Goal: Obtain resource: Obtain resource

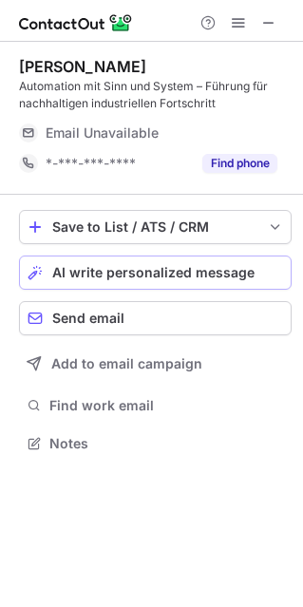
scroll to position [429, 303]
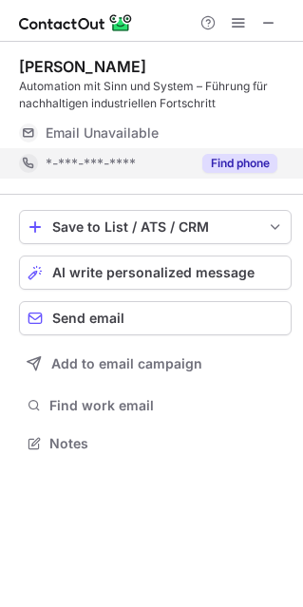
click at [220, 158] on button "Find phone" at bounding box center [239, 163] width 75 height 19
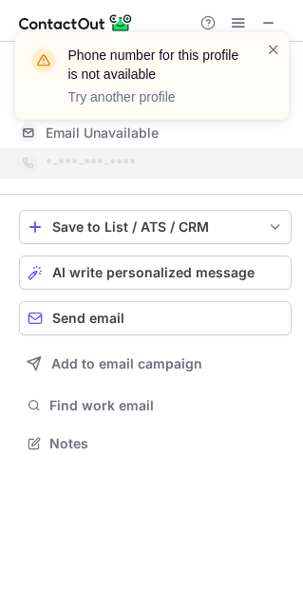
click at [280, 48] on span at bounding box center [273, 49] width 15 height 19
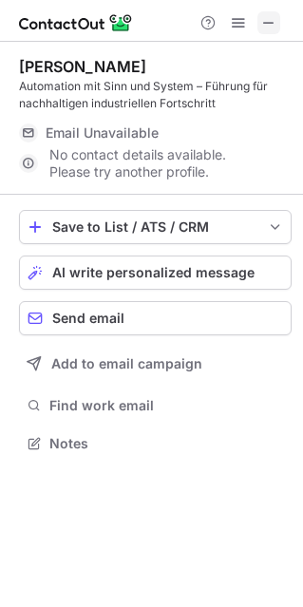
click at [269, 21] on span at bounding box center [268, 22] width 15 height 15
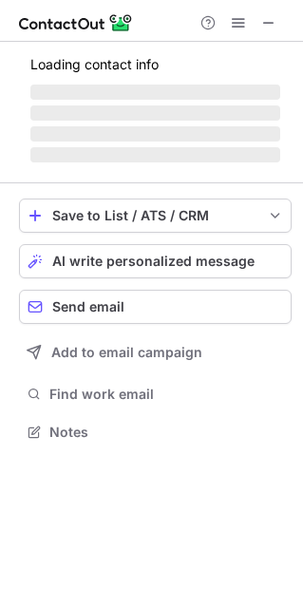
scroll to position [429, 303]
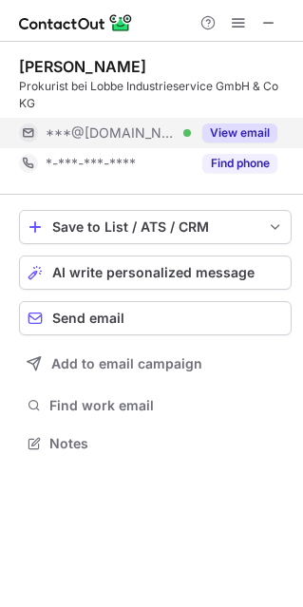
click at [242, 129] on button "View email" at bounding box center [239, 132] width 75 height 19
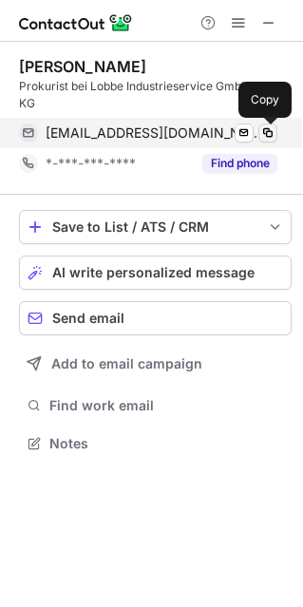
click at [270, 129] on span at bounding box center [267, 132] width 15 height 15
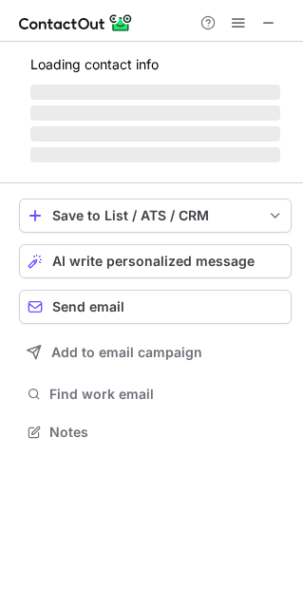
scroll to position [429, 303]
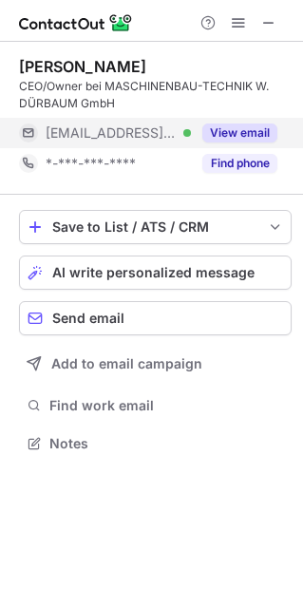
click at [235, 128] on button "View email" at bounding box center [239, 132] width 75 height 19
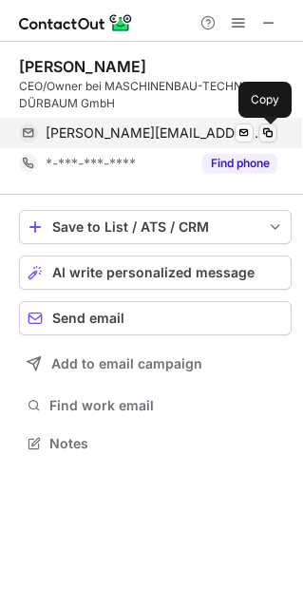
click at [271, 126] on span at bounding box center [267, 132] width 15 height 15
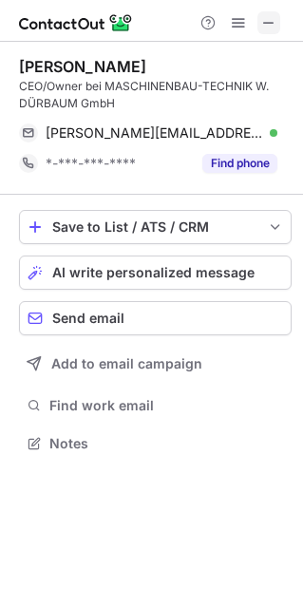
click at [267, 17] on span at bounding box center [268, 22] width 15 height 15
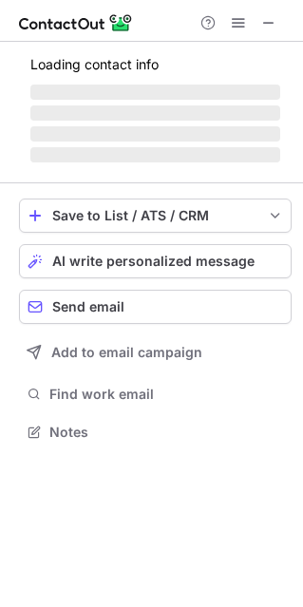
scroll to position [9, 9]
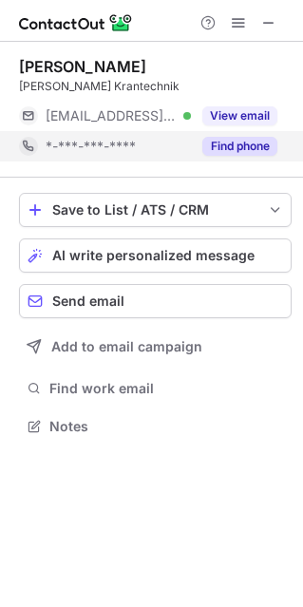
click at [238, 145] on button "Find phone" at bounding box center [239, 146] width 75 height 19
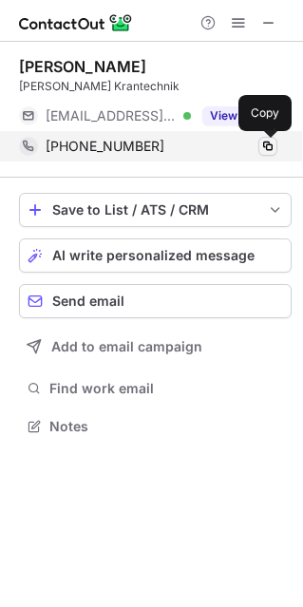
click at [263, 140] on span at bounding box center [267, 146] width 15 height 15
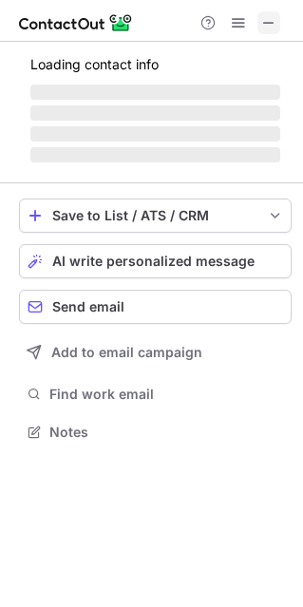
scroll to position [429, 303]
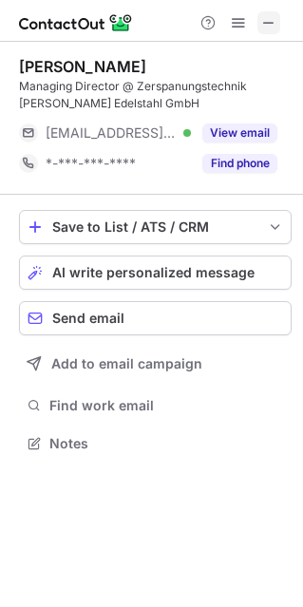
click at [262, 19] on span at bounding box center [268, 22] width 15 height 15
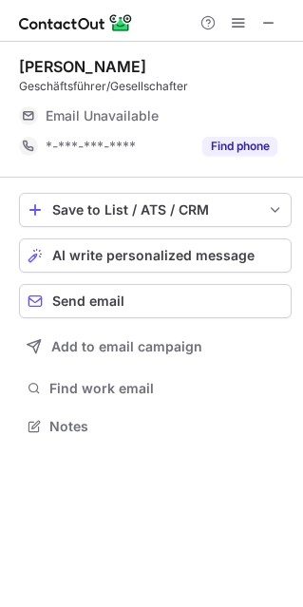
scroll to position [9, 9]
click at [259, 20] on button at bounding box center [268, 22] width 23 height 23
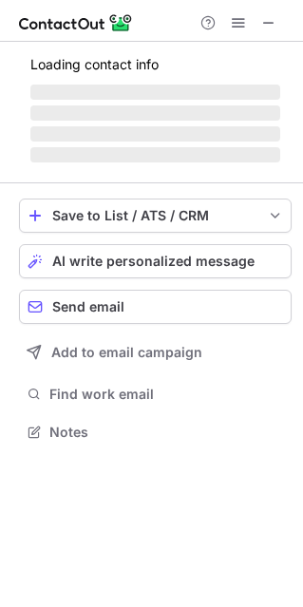
scroll to position [9, 9]
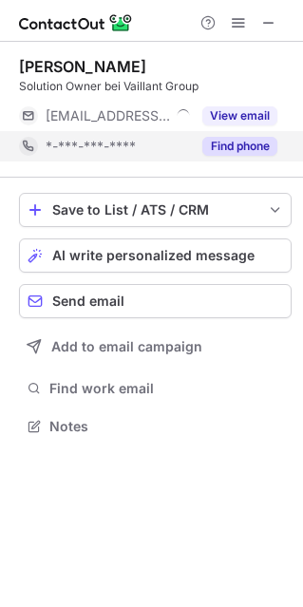
click at [218, 148] on button "Find phone" at bounding box center [239, 146] width 75 height 19
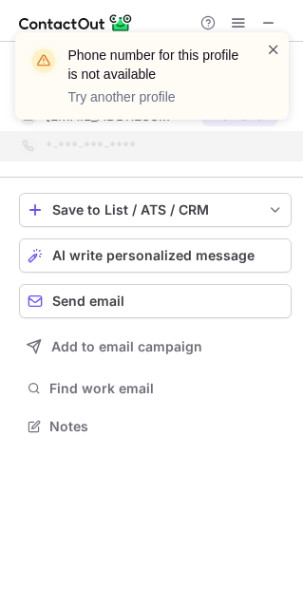
click at [274, 48] on span at bounding box center [273, 49] width 15 height 19
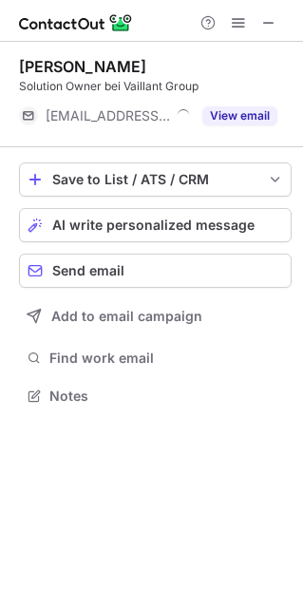
scroll to position [382, 303]
click at [266, 18] on span at bounding box center [268, 22] width 15 height 15
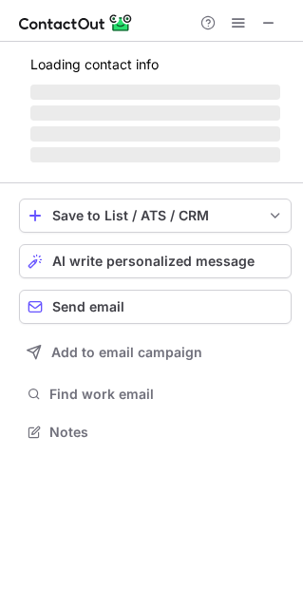
scroll to position [429, 303]
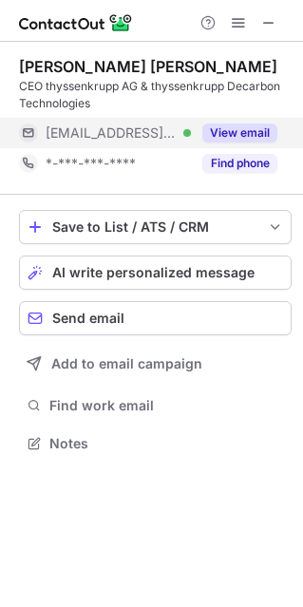
click at [231, 128] on button "View email" at bounding box center [239, 132] width 75 height 19
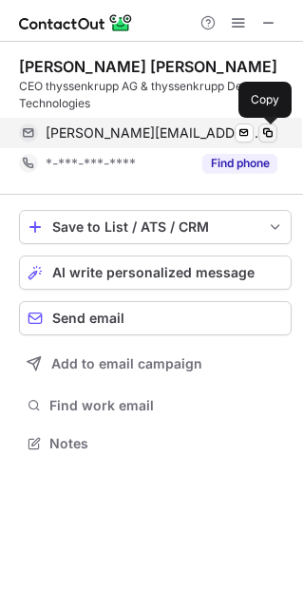
click at [267, 128] on span at bounding box center [267, 132] width 15 height 15
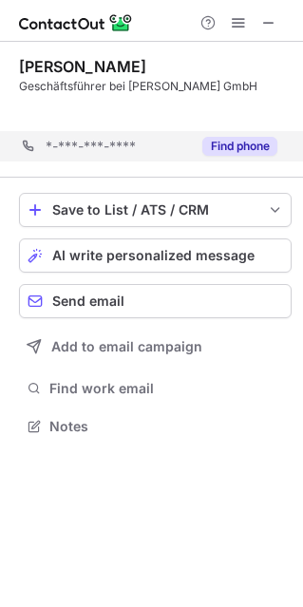
scroll to position [382, 303]
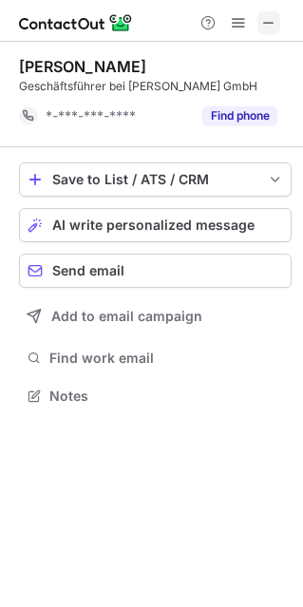
click at [265, 21] on span at bounding box center [268, 22] width 15 height 15
click at [260, 17] on button at bounding box center [268, 22] width 23 height 23
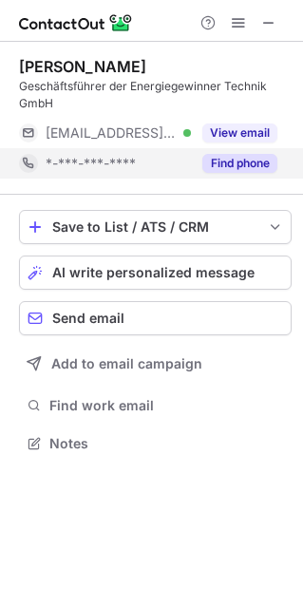
scroll to position [429, 303]
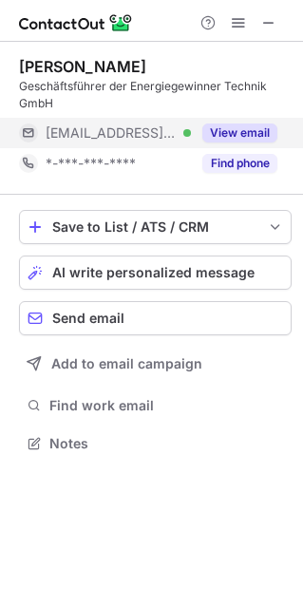
click at [245, 131] on button "View email" at bounding box center [239, 132] width 75 height 19
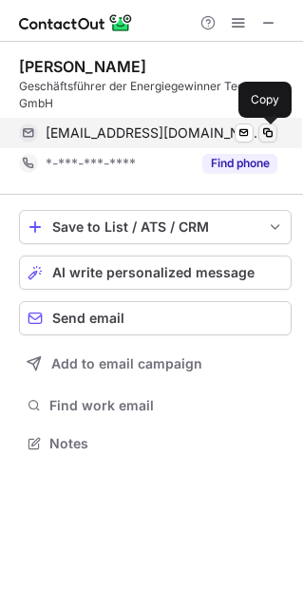
click at [274, 127] on span at bounding box center [267, 132] width 15 height 15
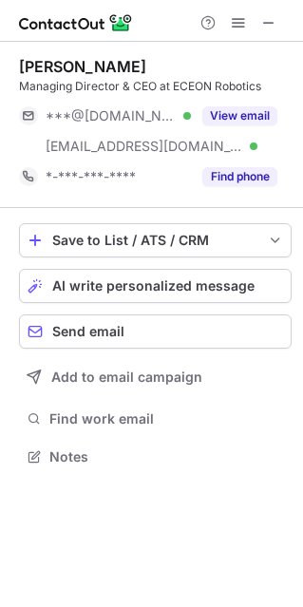
scroll to position [442, 303]
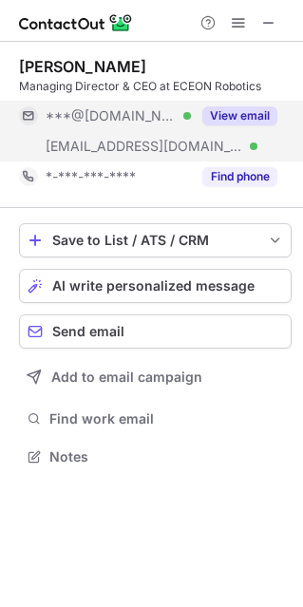
click at [241, 115] on button "View email" at bounding box center [239, 115] width 75 height 19
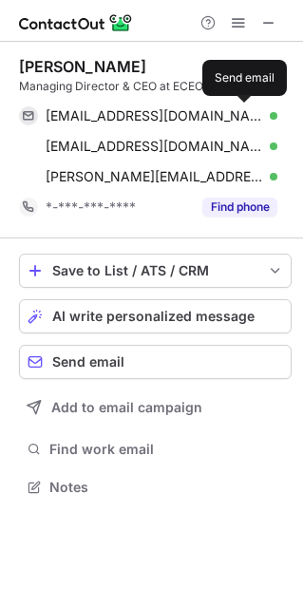
scroll to position [473, 303]
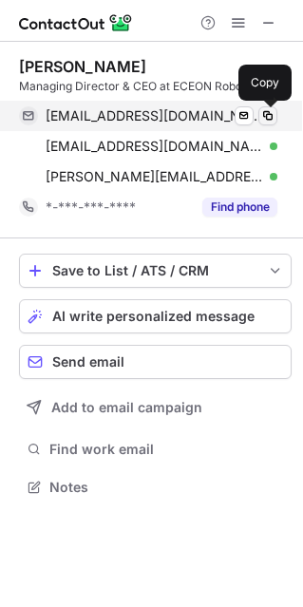
click at [274, 112] on span at bounding box center [267, 115] width 15 height 15
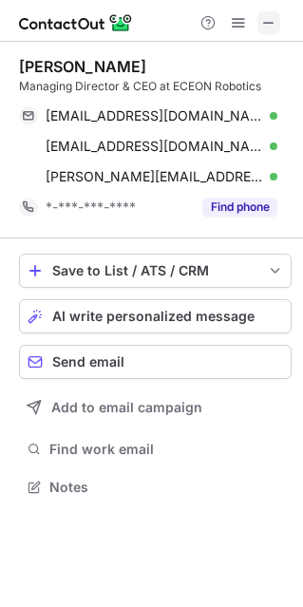
click at [262, 15] on span at bounding box center [268, 22] width 15 height 15
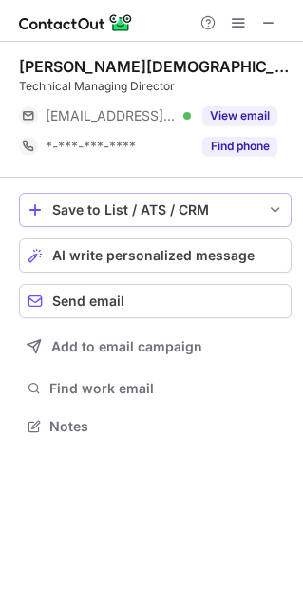
scroll to position [9, 9]
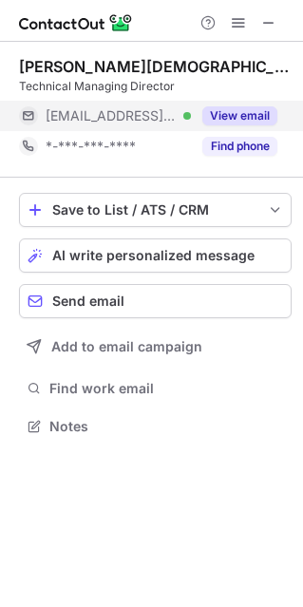
click at [231, 114] on button "View email" at bounding box center [239, 115] width 75 height 19
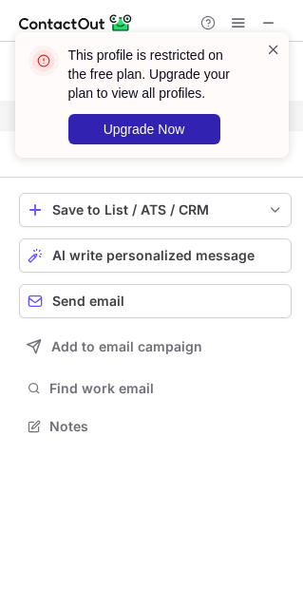
click at [266, 48] on span at bounding box center [273, 49] width 15 height 19
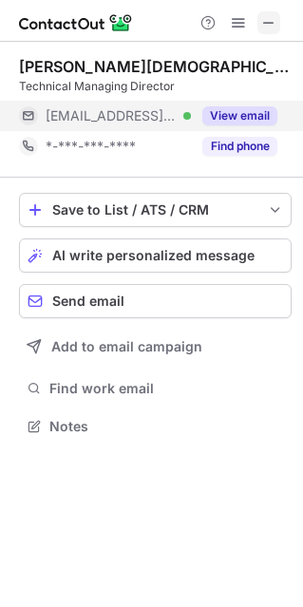
click at [267, 15] on span at bounding box center [268, 22] width 15 height 15
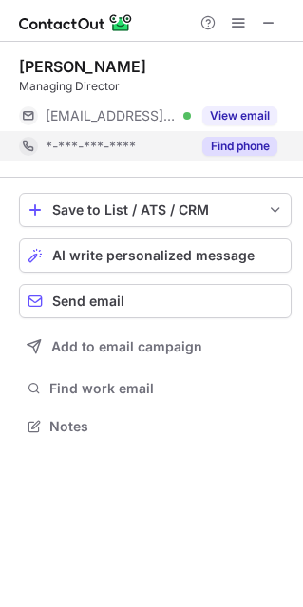
scroll to position [9, 9]
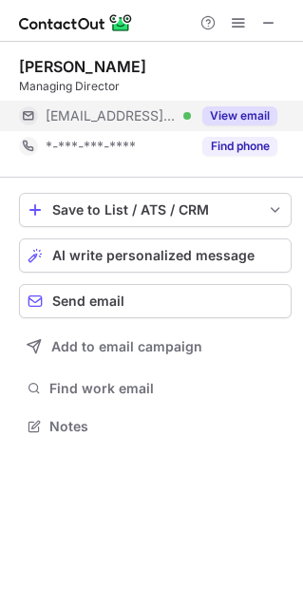
click at [227, 117] on button "View email" at bounding box center [239, 115] width 75 height 19
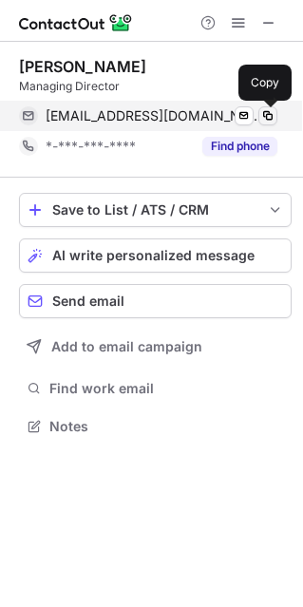
click at [272, 107] on button at bounding box center [267, 115] width 19 height 19
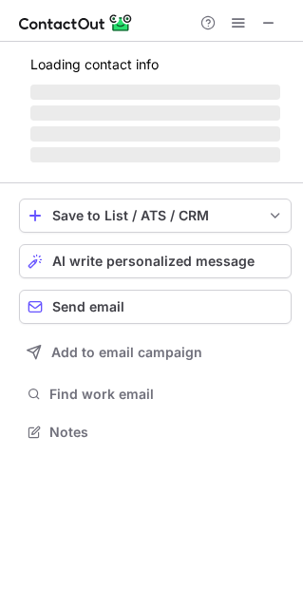
scroll to position [9, 9]
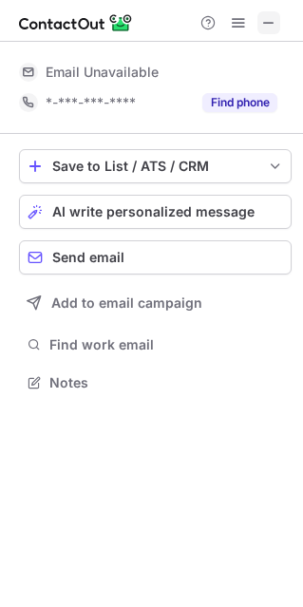
click at [261, 20] on span at bounding box center [268, 22] width 15 height 15
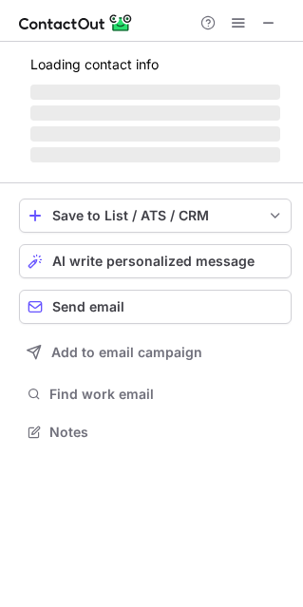
scroll to position [429, 303]
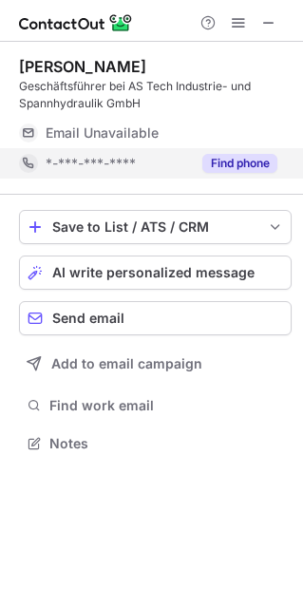
click at [231, 161] on button "Find phone" at bounding box center [239, 163] width 75 height 19
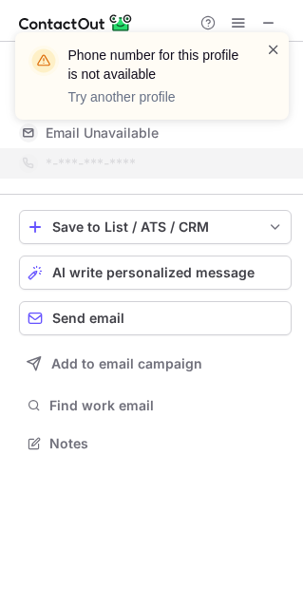
click at [268, 46] on span at bounding box center [273, 49] width 15 height 19
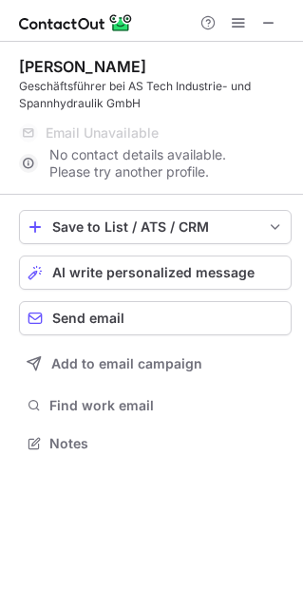
click at [268, 19] on span at bounding box center [268, 22] width 15 height 15
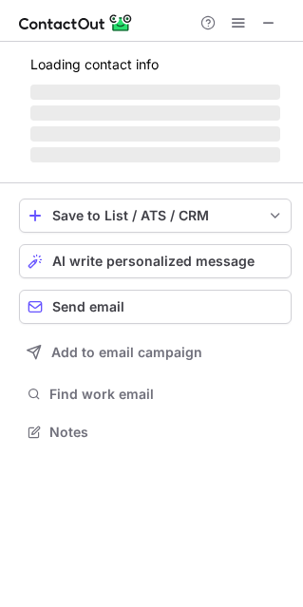
scroll to position [429, 303]
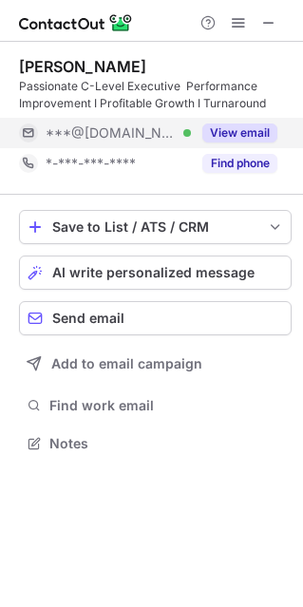
click at [239, 129] on button "View email" at bounding box center [239, 132] width 75 height 19
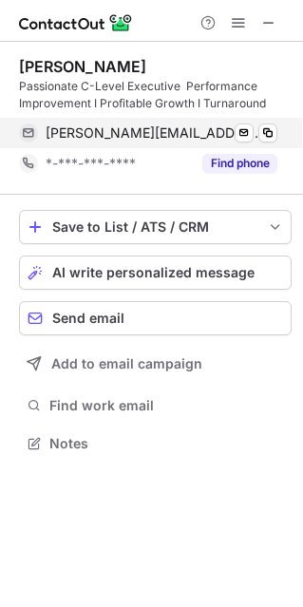
click at [267, 120] on div "[PERSON_NAME][EMAIL_ADDRESS][DOMAIN_NAME] Verified Send email Copy" at bounding box center [148, 133] width 258 height 30
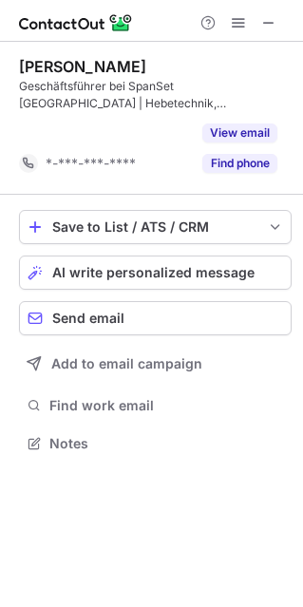
scroll to position [399, 303]
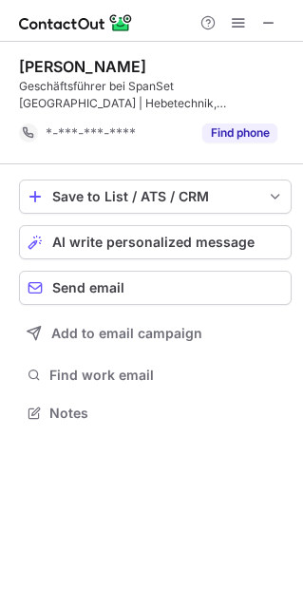
click at [162, 15] on div "Help & Support" at bounding box center [151, 21] width 303 height 42
click at [266, 20] on span at bounding box center [268, 22] width 15 height 15
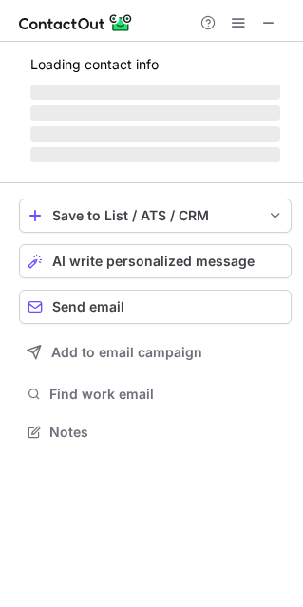
scroll to position [9, 9]
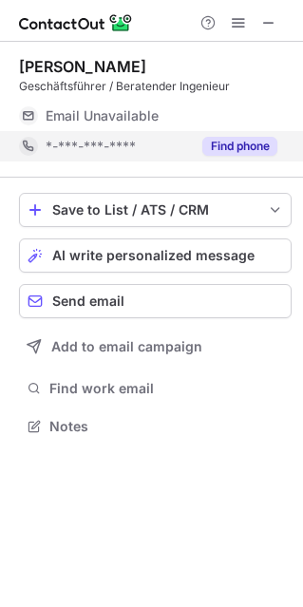
click at [220, 140] on button "Find phone" at bounding box center [239, 146] width 75 height 19
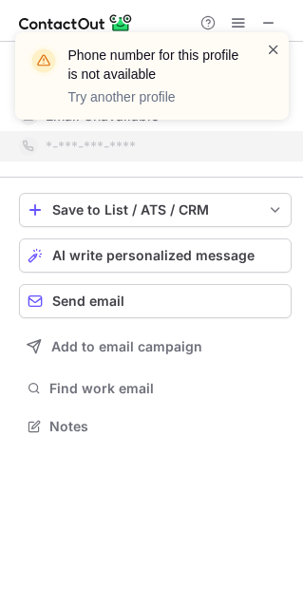
click at [269, 45] on span at bounding box center [273, 49] width 15 height 19
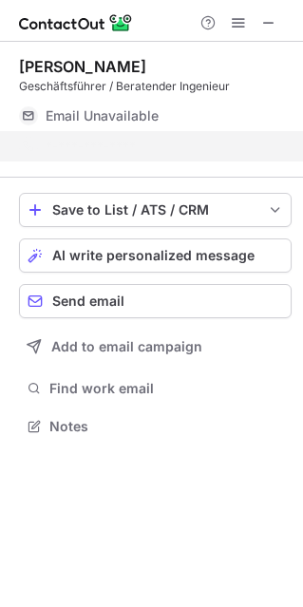
click at [262, 14] on div "Phone number for this profile is not available Try another profile" at bounding box center [152, 83] width 304 height 140
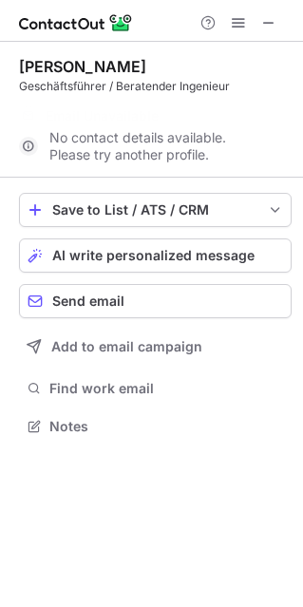
scroll to position [382, 303]
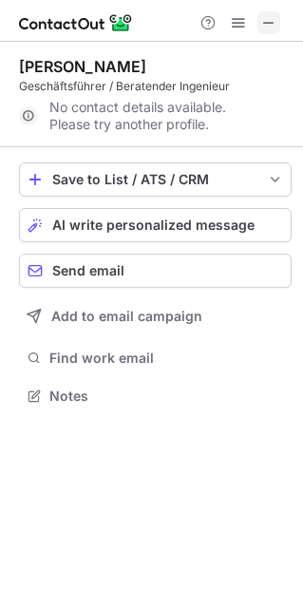
click at [269, 15] on span at bounding box center [268, 22] width 15 height 15
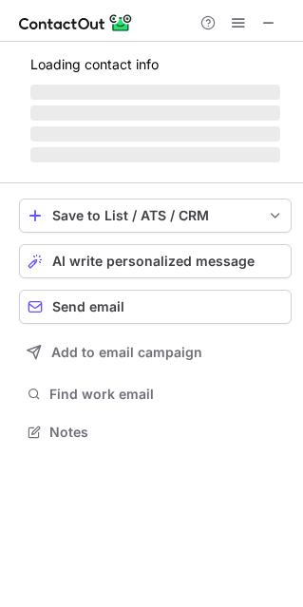
scroll to position [473, 303]
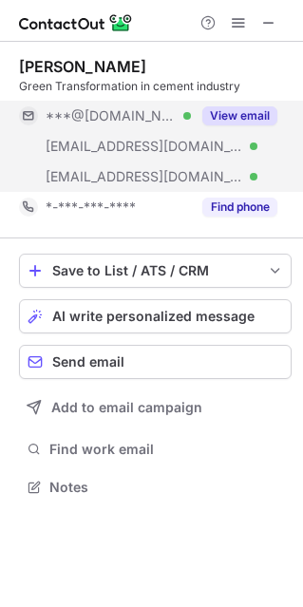
click at [244, 114] on button "View email" at bounding box center [239, 115] width 75 height 19
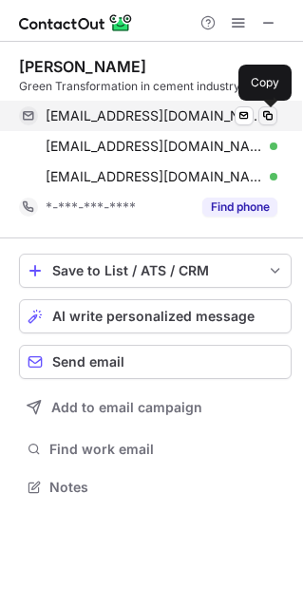
click at [263, 112] on span at bounding box center [267, 115] width 15 height 15
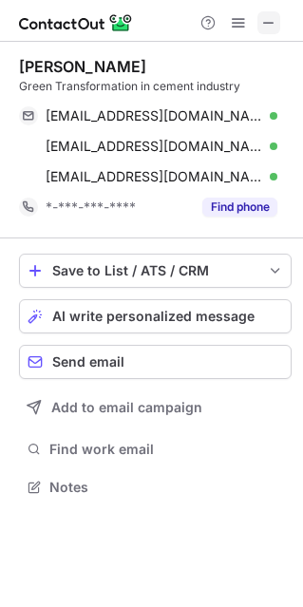
click at [259, 18] on button at bounding box center [268, 22] width 23 height 23
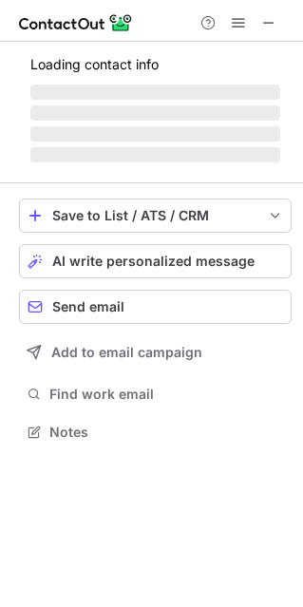
scroll to position [9, 9]
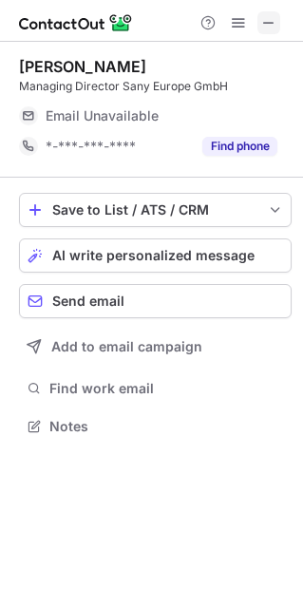
click at [261, 17] on span at bounding box center [268, 22] width 15 height 15
click at [263, 21] on span at bounding box center [268, 22] width 15 height 15
